Goal: Contribute content

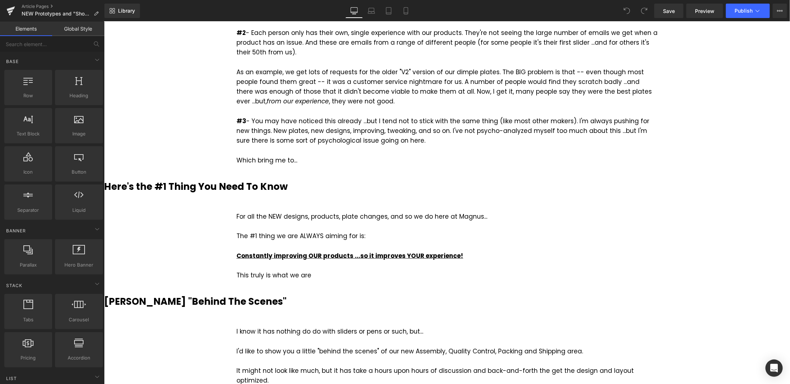
scroll to position [504, 0]
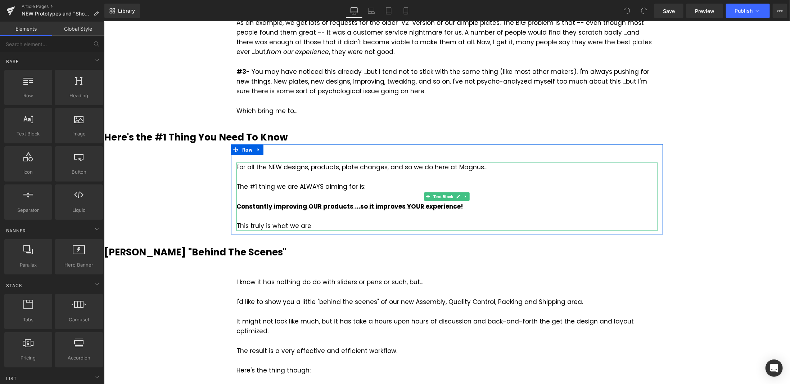
click at [319, 222] on div "This truly is what we are" at bounding box center [446, 226] width 421 height 10
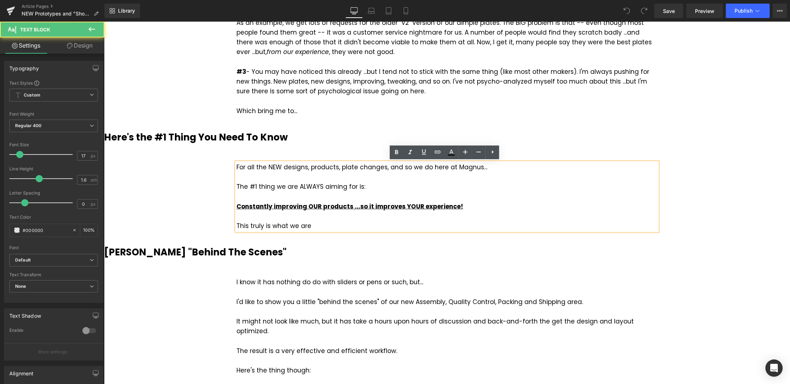
click at [319, 226] on div "This truly is what we are" at bounding box center [446, 226] width 421 height 10
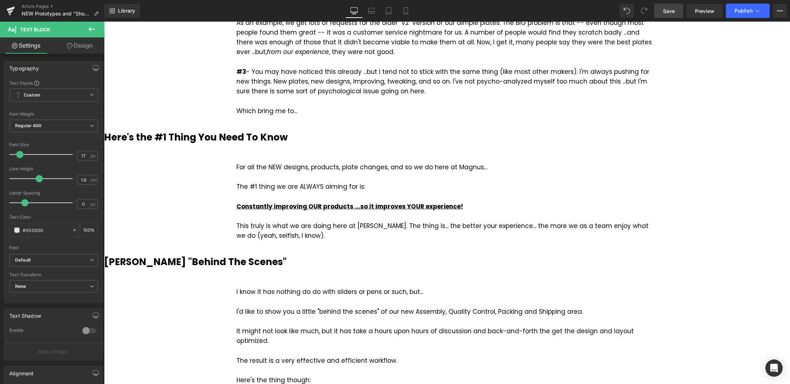
click at [671, 14] on span "Save" at bounding box center [669, 11] width 12 height 8
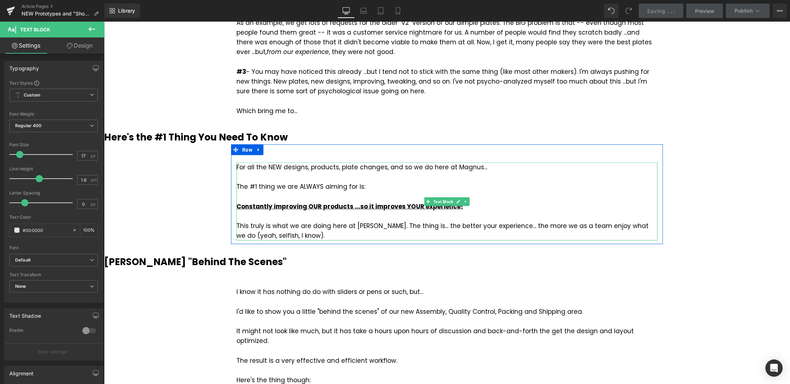
click at [292, 235] on div "This truly is what we are doing here at [PERSON_NAME]. The thing is... the bett…" at bounding box center [446, 230] width 421 height 19
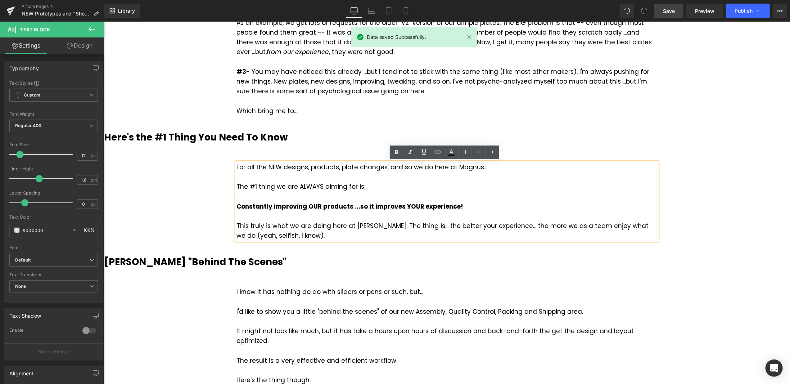
click at [727, 131] on div "Here's the #1 Thing You Need To Know Heading" at bounding box center [447, 137] width 686 height 14
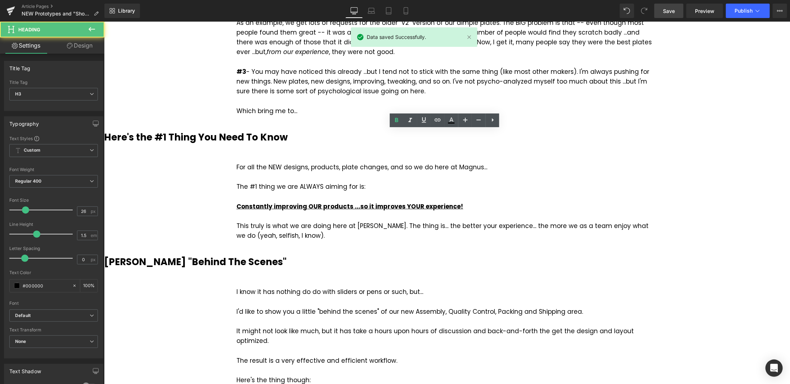
click at [674, 10] on span "Save" at bounding box center [669, 11] width 12 height 8
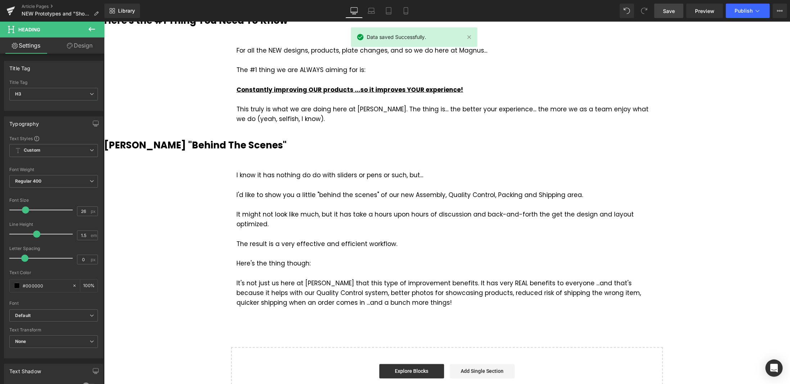
scroll to position [612, 0]
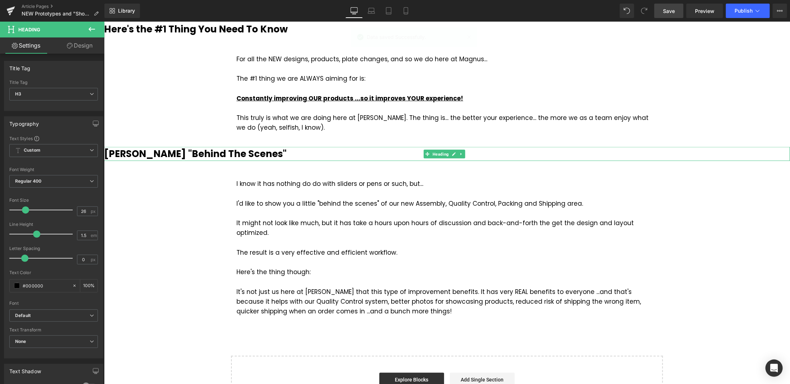
click at [227, 155] on b "[PERSON_NAME] "Behind The Scenes"" at bounding box center [195, 153] width 182 height 13
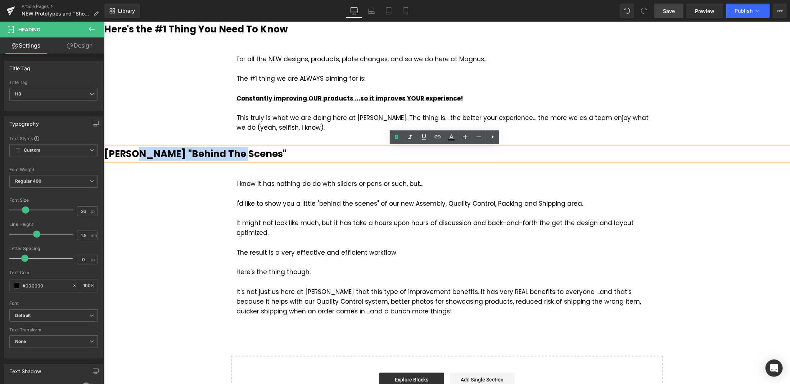
drag, startPoint x: 245, startPoint y: 152, endPoint x: 143, endPoint y: 154, distance: 102.2
click at [143, 154] on h3 "[PERSON_NAME] "Behind The Scenes"" at bounding box center [447, 153] width 686 height 14
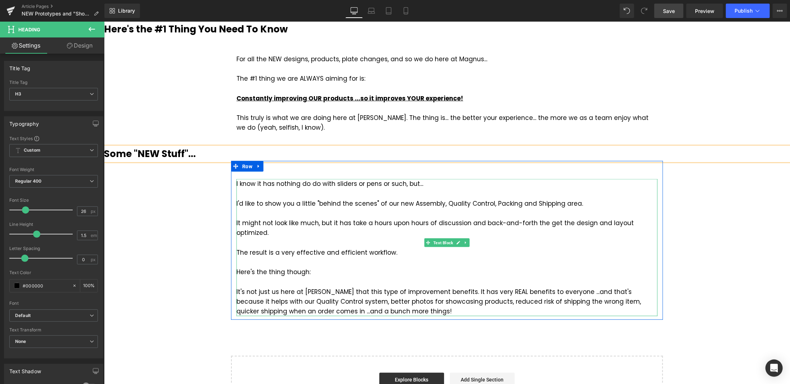
click at [284, 238] on div at bounding box center [446, 243] width 421 height 10
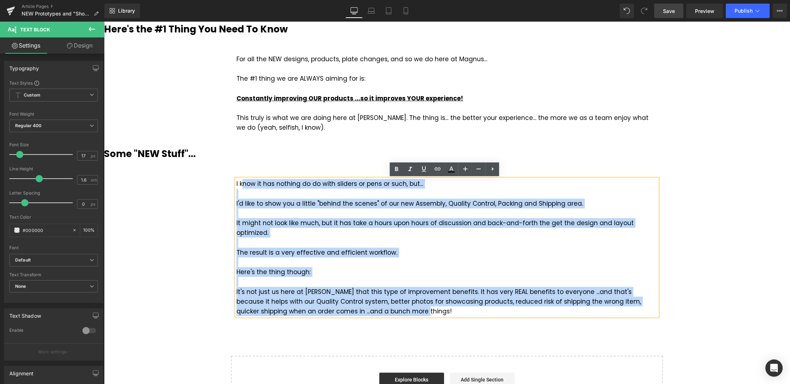
drag, startPoint x: 379, startPoint y: 300, endPoint x: 239, endPoint y: 182, distance: 183.6
click at [239, 182] on div "I know it has nothing do do with sliders or pens or such, but... I'd like to sh…" at bounding box center [446, 246] width 421 height 137
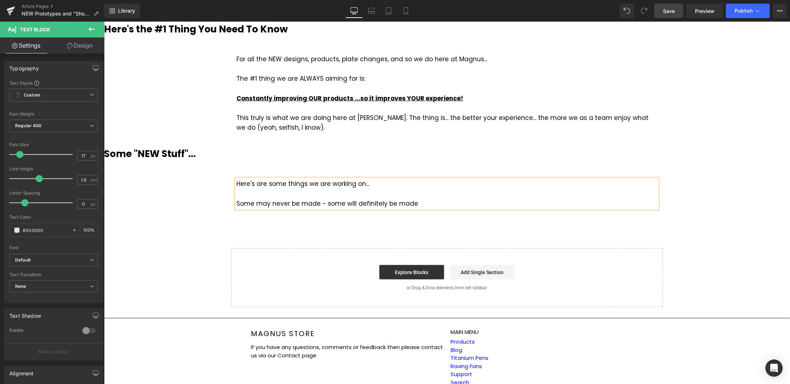
click at [367, 182] on div "Here's are some things we are working on... Some may never be made - some will …" at bounding box center [446, 193] width 421 height 30
click at [322, 202] on div "Some may never be made - some will definitely be made" at bounding box center [446, 203] width 421 height 10
click at [438, 201] on div "Some may never be made -- and some will definitely be made" at bounding box center [446, 203] width 421 height 10
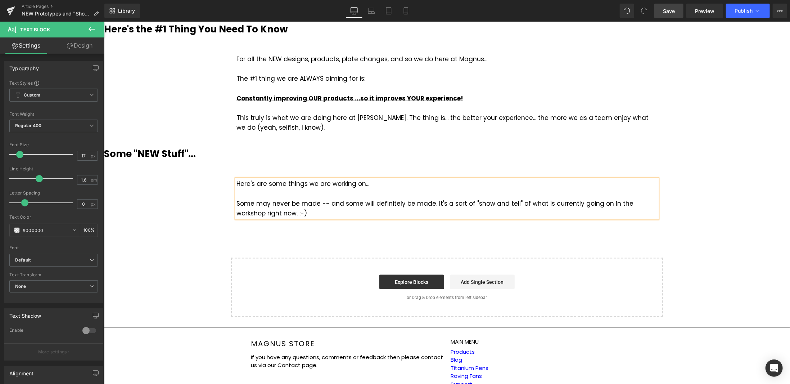
click at [674, 10] on span "Save" at bounding box center [669, 11] width 12 height 8
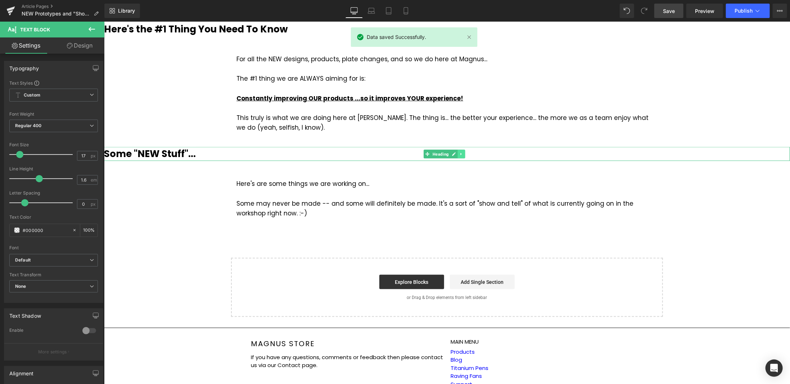
click at [459, 153] on icon at bounding box center [461, 154] width 4 height 4
click at [458, 152] on icon at bounding box center [457, 154] width 4 height 4
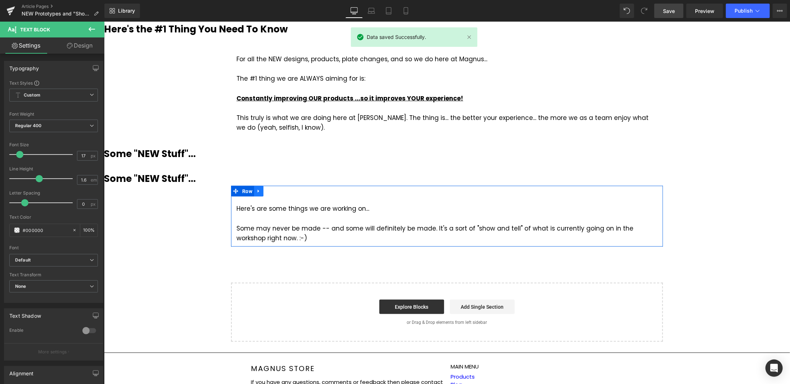
click at [256, 189] on icon at bounding box center [258, 190] width 5 height 5
click at [265, 189] on icon at bounding box center [267, 190] width 5 height 5
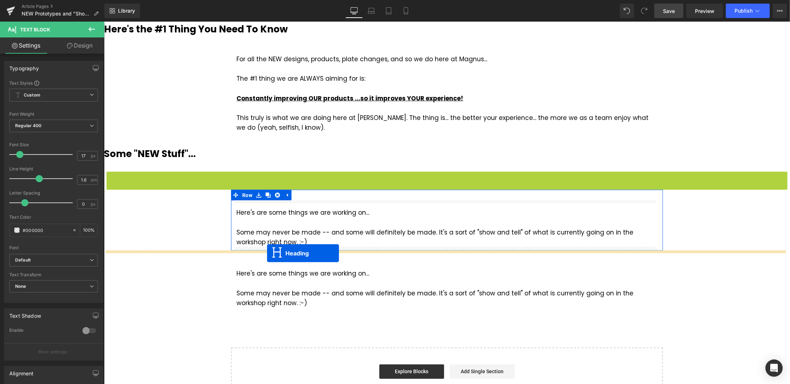
drag, startPoint x: 428, startPoint y: 178, endPoint x: 267, endPoint y: 253, distance: 177.3
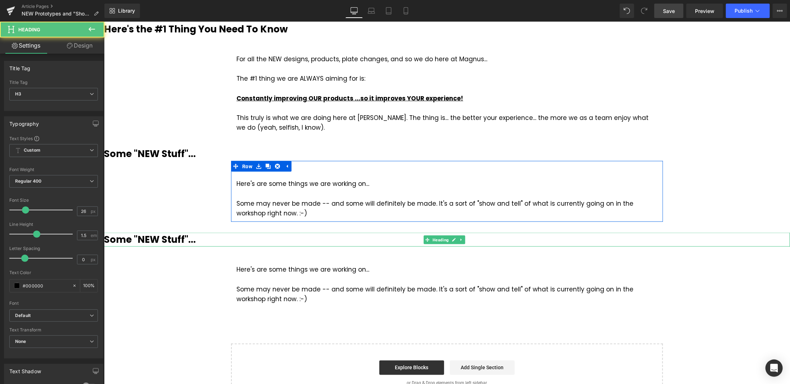
click at [214, 241] on h3 "Some "NEW Stuff"..." at bounding box center [447, 239] width 686 height 14
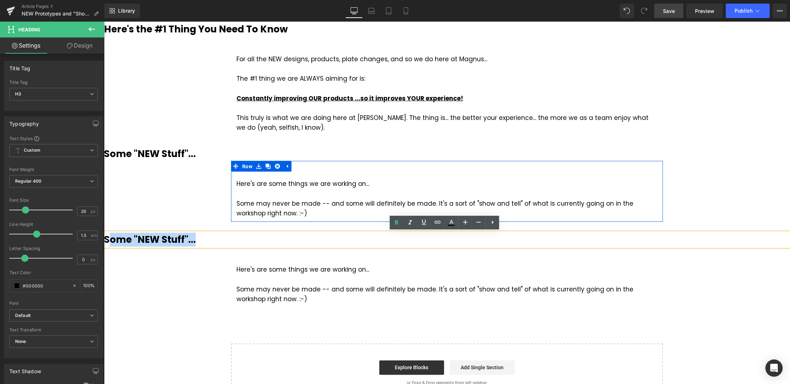
drag, startPoint x: 204, startPoint y: 238, endPoint x: 112, endPoint y: 242, distance: 92.2
click at [112, 242] on h3 "Some "NEW Stuff"..." at bounding box center [447, 239] width 686 height 14
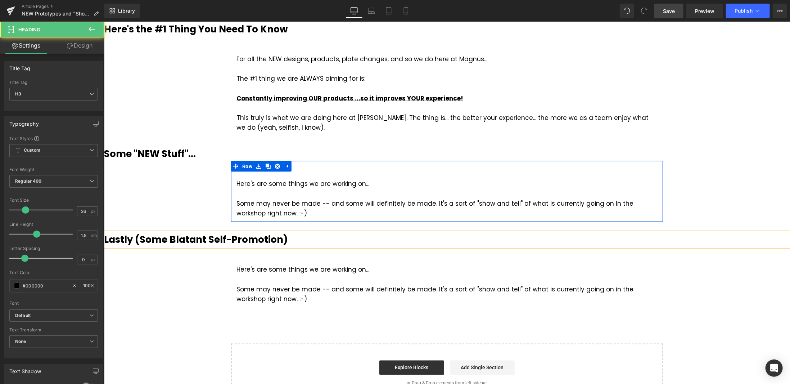
click at [130, 239] on b "Lastly (Some Blatant Self-Promotion)" at bounding box center [196, 238] width 184 height 13
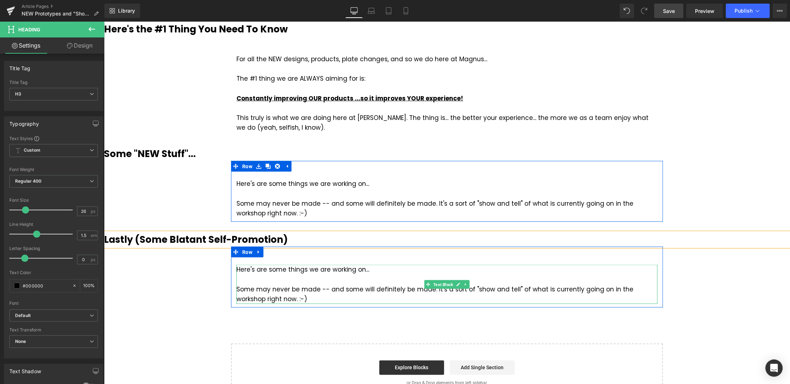
click at [294, 283] on div at bounding box center [446, 279] width 421 height 10
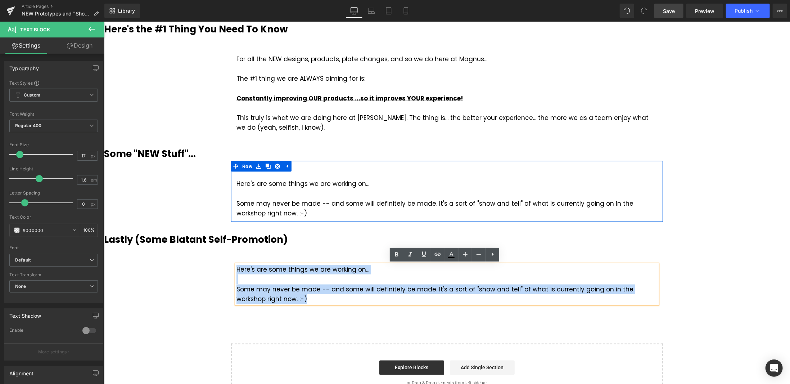
drag, startPoint x: 281, startPoint y: 298, endPoint x: 235, endPoint y: 268, distance: 54.9
click at [236, 268] on div "Here's are some things we are working on... Some may never be made -- and some …" at bounding box center [446, 283] width 421 height 39
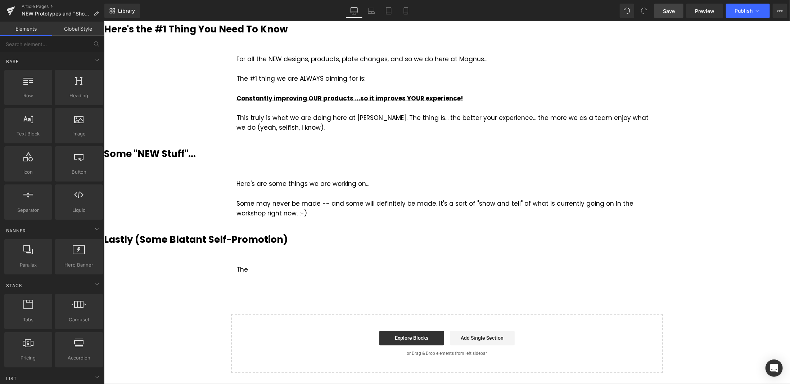
click at [674, 10] on span "Save" at bounding box center [669, 11] width 12 height 8
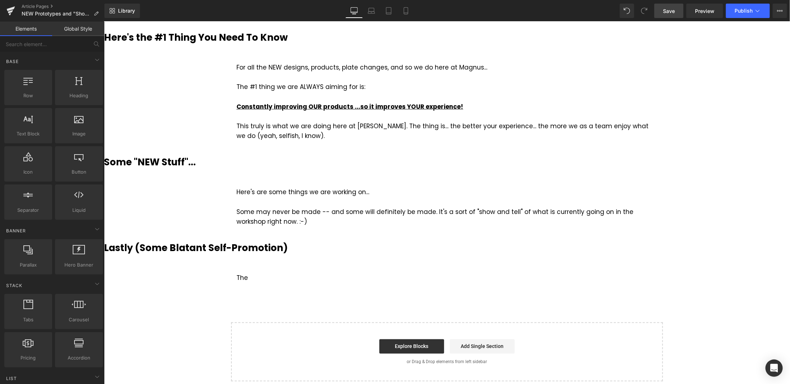
scroll to position [576, 0]
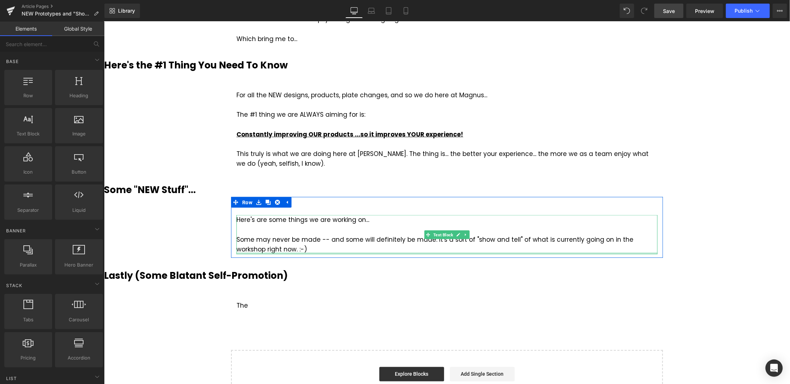
click at [277, 248] on div "Some may never be made -- and some will definitely be made. It's a sort of "sho…" at bounding box center [446, 243] width 421 height 19
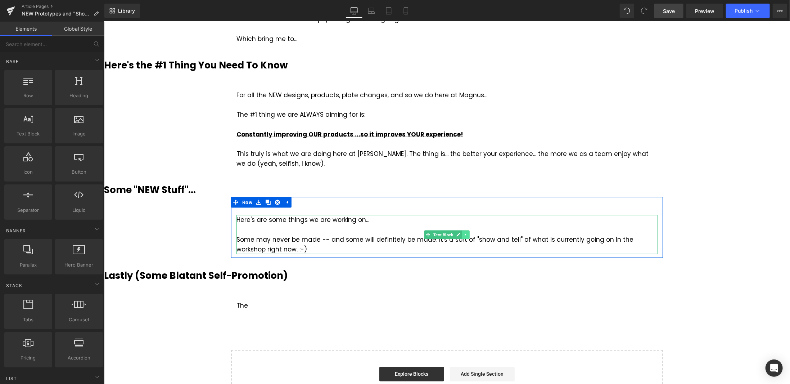
click at [464, 235] on icon at bounding box center [466, 234] width 4 height 4
click at [460, 235] on icon at bounding box center [462, 234] width 4 height 4
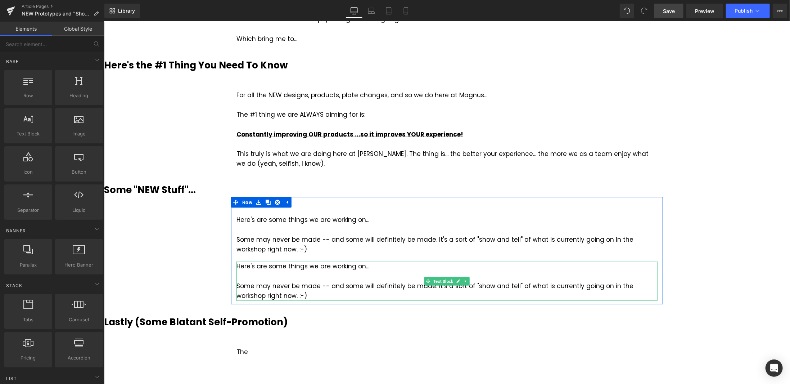
click at [305, 283] on div "Some may never be made -- and some will definitely be made. It's a sort of "sho…" at bounding box center [446, 290] width 421 height 19
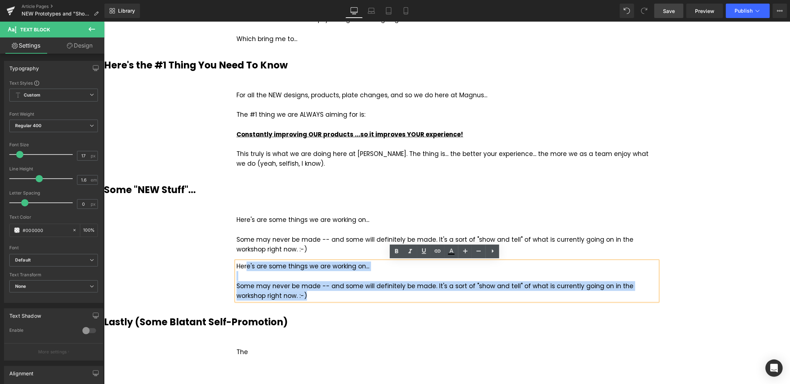
drag, startPoint x: 277, startPoint y: 294, endPoint x: 243, endPoint y: 267, distance: 43.8
click at [243, 267] on div "Here's are some things we are working on... Some may never be made -- and some …" at bounding box center [446, 280] width 421 height 39
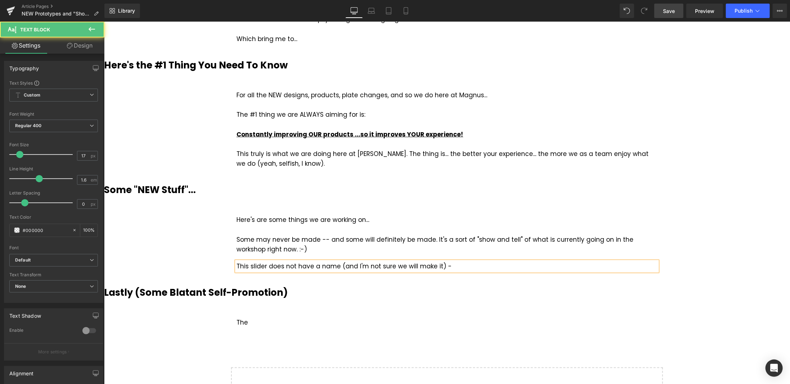
click at [338, 264] on div "This slider does not have a name (and I'm not sure we will make it) -" at bounding box center [446, 266] width 421 height 10
click at [443, 264] on div "This slider does not have a name -- and I'm not sure we will make it) -" at bounding box center [446, 266] width 421 height 10
click at [453, 266] on div "This slider does not have a name -- and I'm not sure we will make it --" at bounding box center [446, 266] width 421 height 10
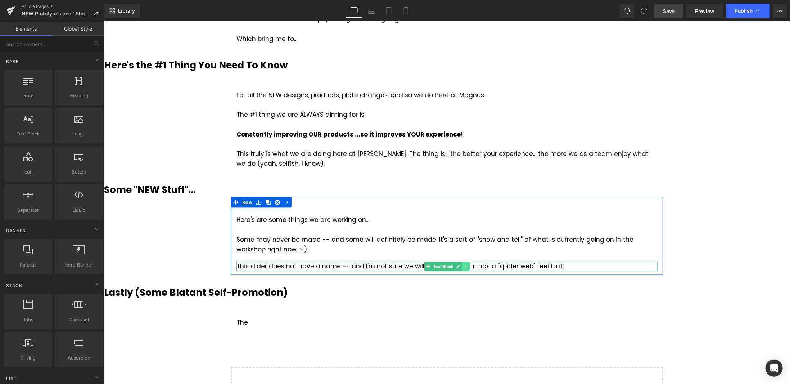
click at [465, 265] on icon at bounding box center [466, 266] width 4 height 4
click at [460, 267] on icon at bounding box center [462, 266] width 4 height 4
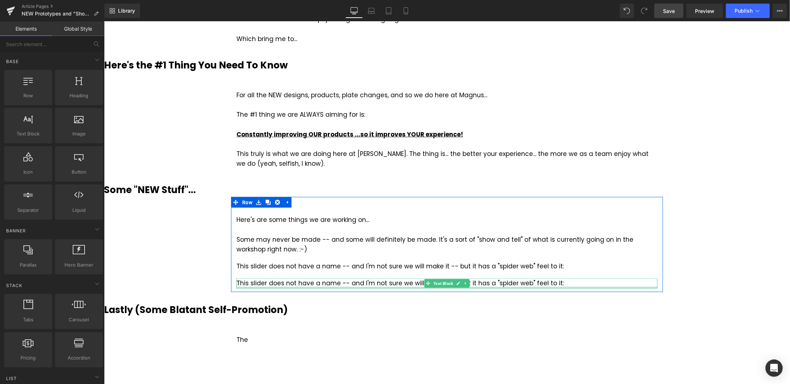
click at [347, 286] on div at bounding box center [446, 287] width 421 height 2
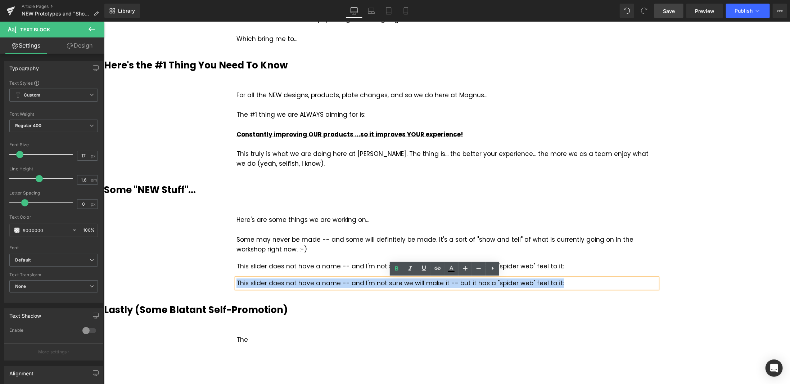
drag, startPoint x: 554, startPoint y: 281, endPoint x: 230, endPoint y: 291, distance: 324.4
click at [231, 291] on div "Here's are some things we are working on... Some may never be made -- and some …" at bounding box center [447, 243] width 432 height 95
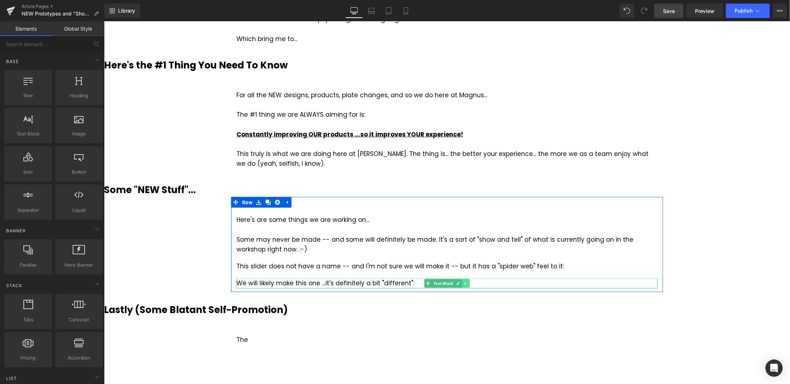
click at [464, 281] on icon at bounding box center [466, 283] width 4 height 4
click at [460, 282] on icon at bounding box center [462, 283] width 4 height 4
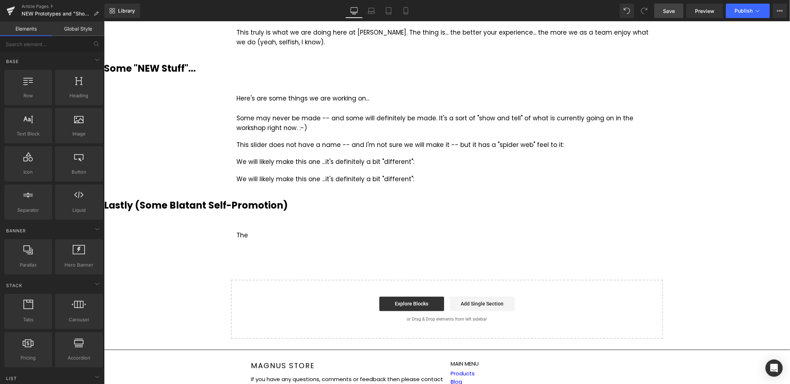
scroll to position [616, 0]
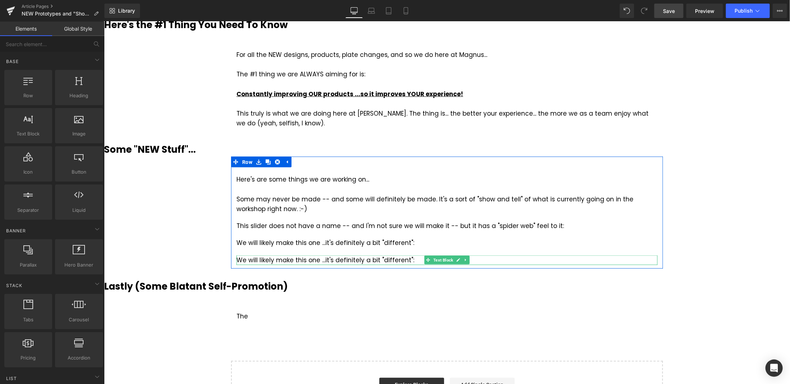
click at [405, 259] on div "We will likely make this one ...it's definitely a bit "different":" at bounding box center [446, 260] width 421 height 10
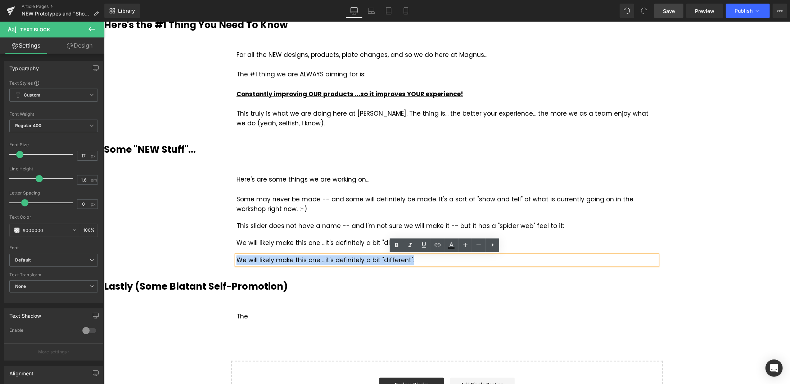
drag, startPoint x: 407, startPoint y: 259, endPoint x: 236, endPoint y: 263, distance: 171.7
click at [236, 263] on div "We will likely make this one ...it's definitely a bit "different":" at bounding box center [446, 260] width 421 height 10
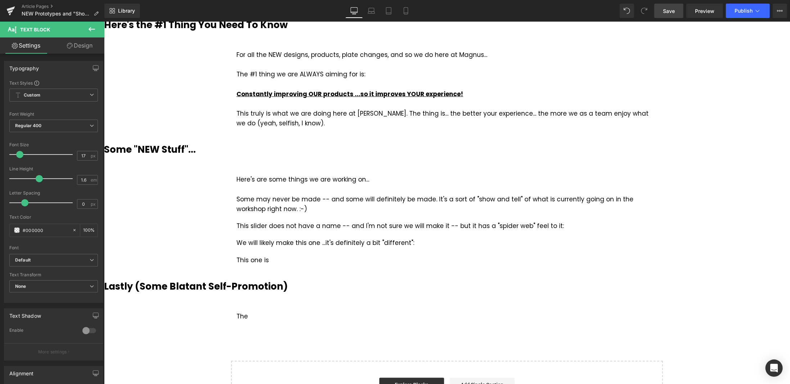
click at [668, 12] on span "Save" at bounding box center [669, 11] width 12 height 8
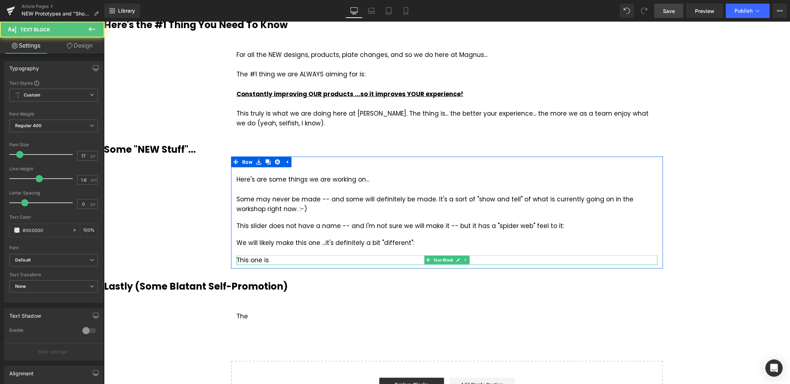
click at [280, 258] on div "This one is" at bounding box center [446, 260] width 421 height 10
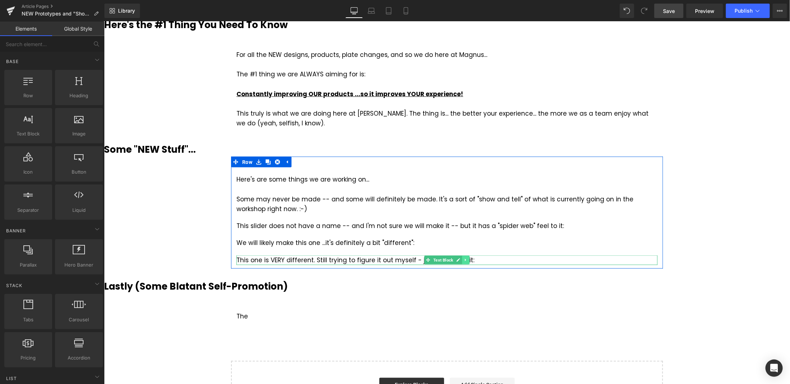
click at [465, 259] on icon at bounding box center [465, 259] width 1 height 3
click at [460, 261] on icon at bounding box center [462, 260] width 4 height 4
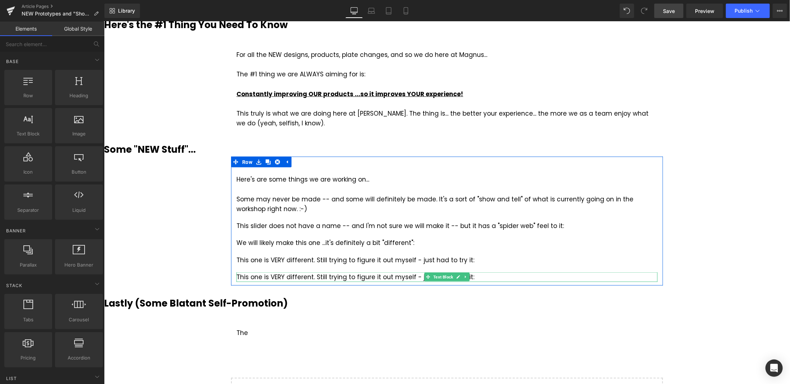
click at [348, 276] on div "This one is VERY different. Still trying to figure it out myself - just had to …" at bounding box center [446, 277] width 421 height 10
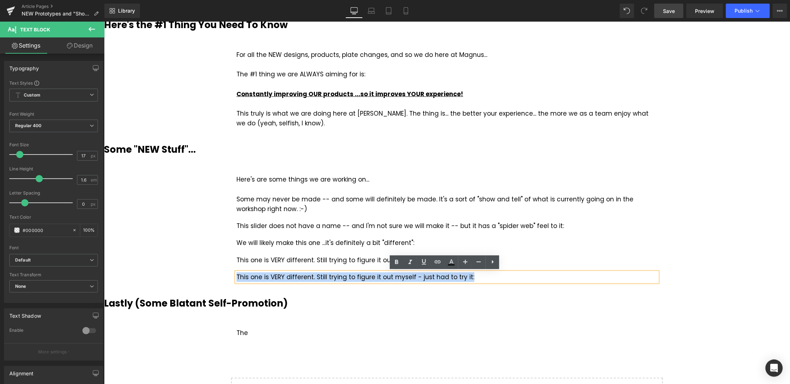
drag, startPoint x: 450, startPoint y: 277, endPoint x: 230, endPoint y: 276, distance: 220.6
click at [231, 276] on div "Here's are some things we are working on... Some may never be made -- and some …" at bounding box center [447, 224] width 432 height 114
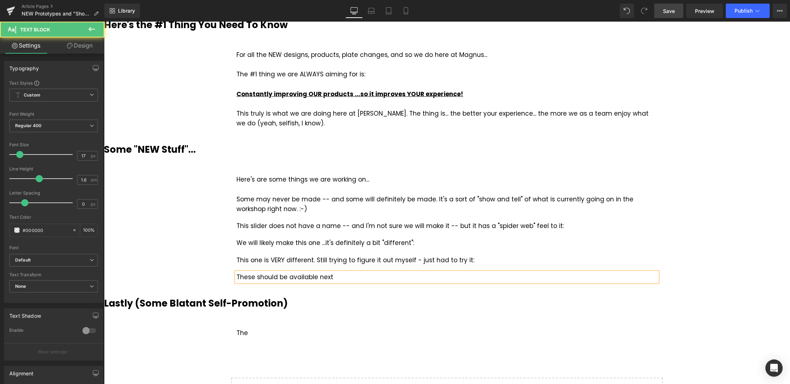
click at [276, 274] on div "These should be available next" at bounding box center [446, 277] width 421 height 10
click at [373, 279] on div "These should hopefully be available next" at bounding box center [446, 277] width 421 height 10
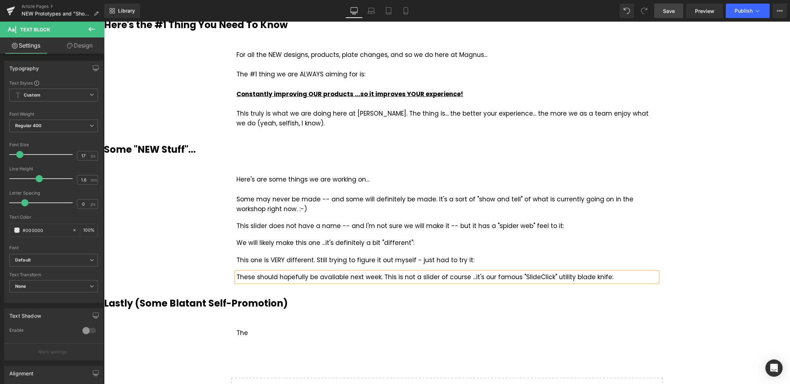
click at [669, 12] on span "Save" at bounding box center [669, 11] width 12 height 8
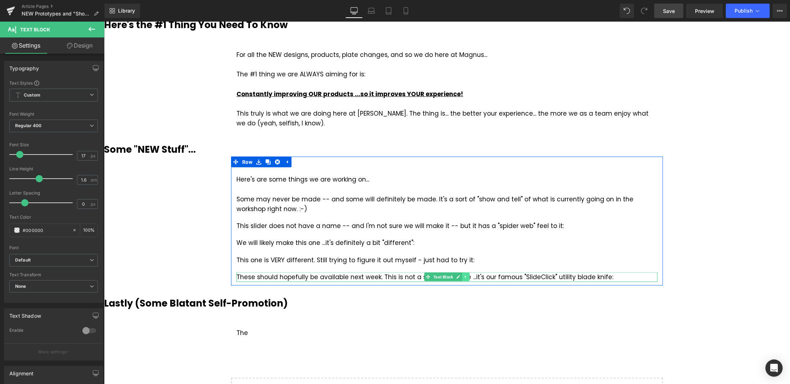
click at [464, 275] on icon at bounding box center [466, 276] width 4 height 4
click at [461, 276] on icon at bounding box center [462, 277] width 4 height 4
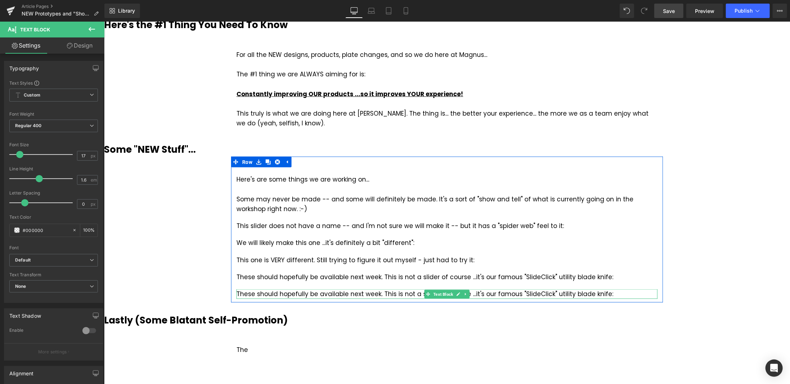
click at [570, 292] on div "These should hopefully be available next week. This is not a slider of course .…" at bounding box center [446, 294] width 421 height 10
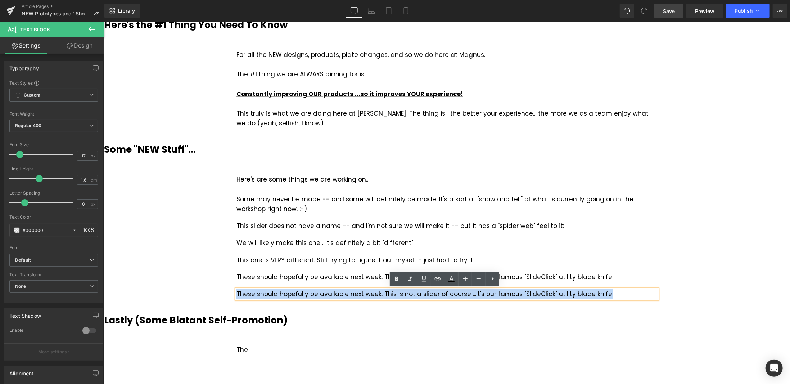
drag, startPoint x: 609, startPoint y: 293, endPoint x: 233, endPoint y: 293, distance: 376.1
click at [236, 293] on div "These should hopefully be available next week. This is not a slider of course .…" at bounding box center [446, 294] width 421 height 10
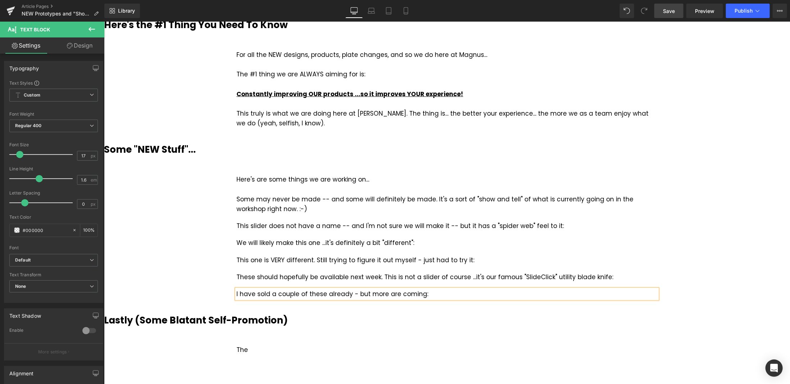
drag, startPoint x: 743, startPoint y: 181, endPoint x: 714, endPoint y: 24, distance: 158.8
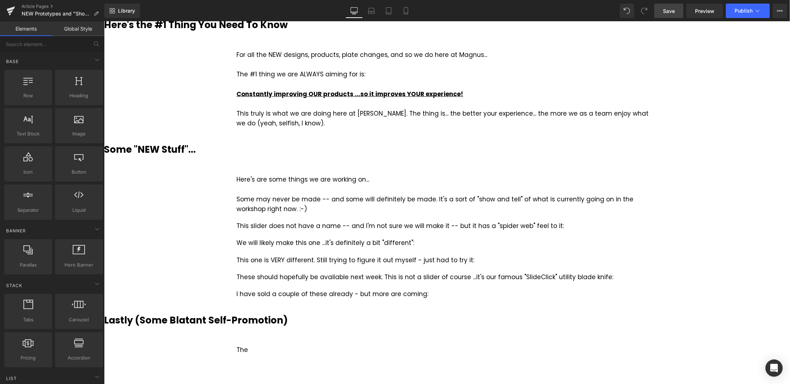
click at [674, 7] on span "Save" at bounding box center [669, 11] width 12 height 8
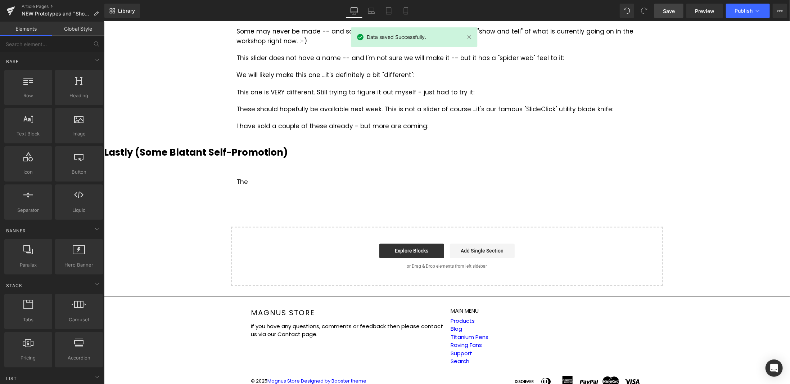
scroll to position [794, 0]
